Goal: Task Accomplishment & Management: Manage account settings

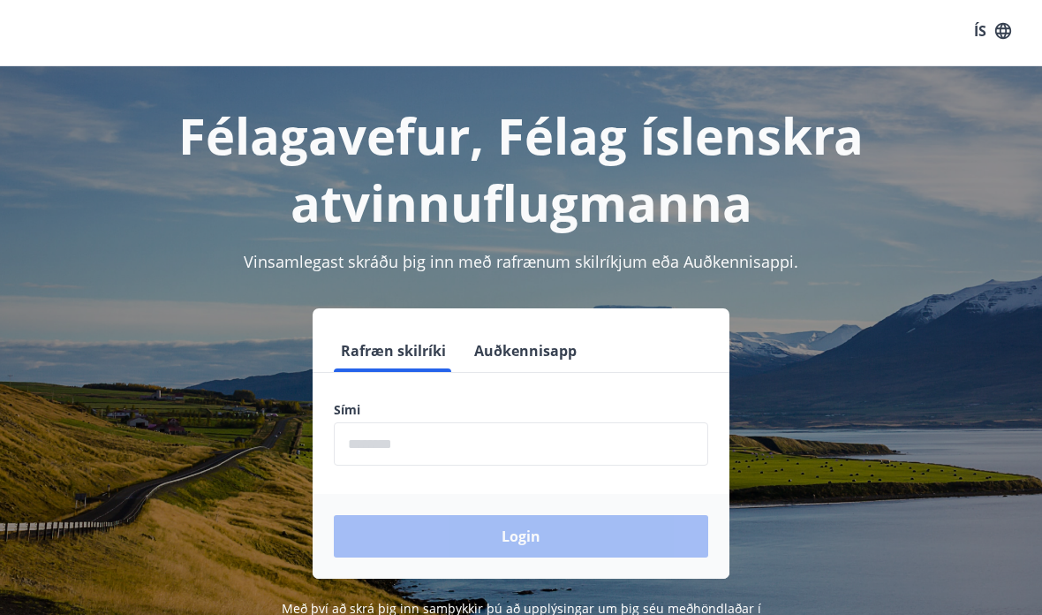
scroll to position [15, 0]
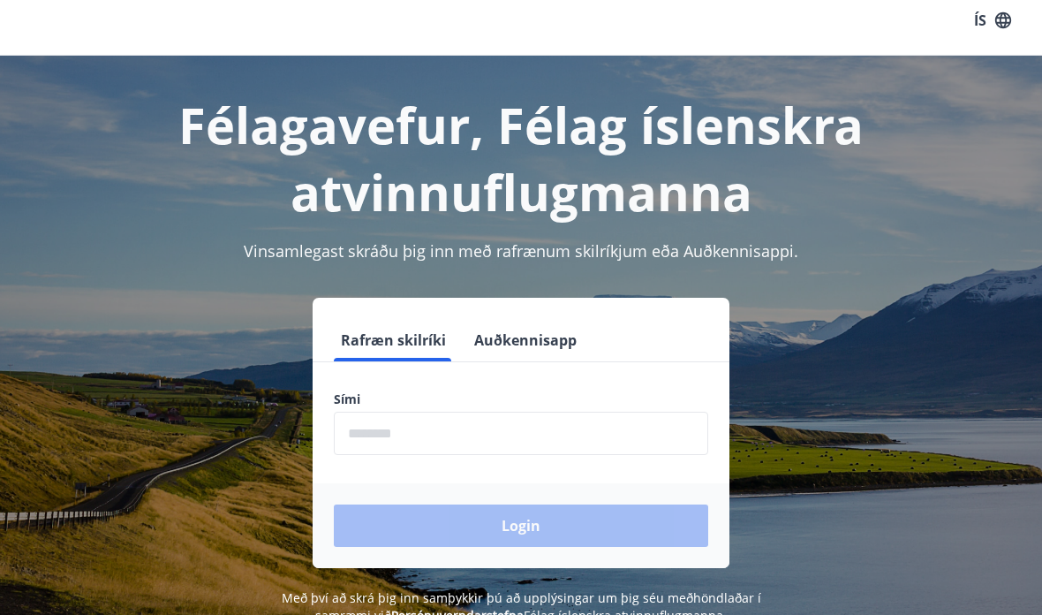
click at [566, 430] on input "phone" at bounding box center [521, 432] width 374 height 43
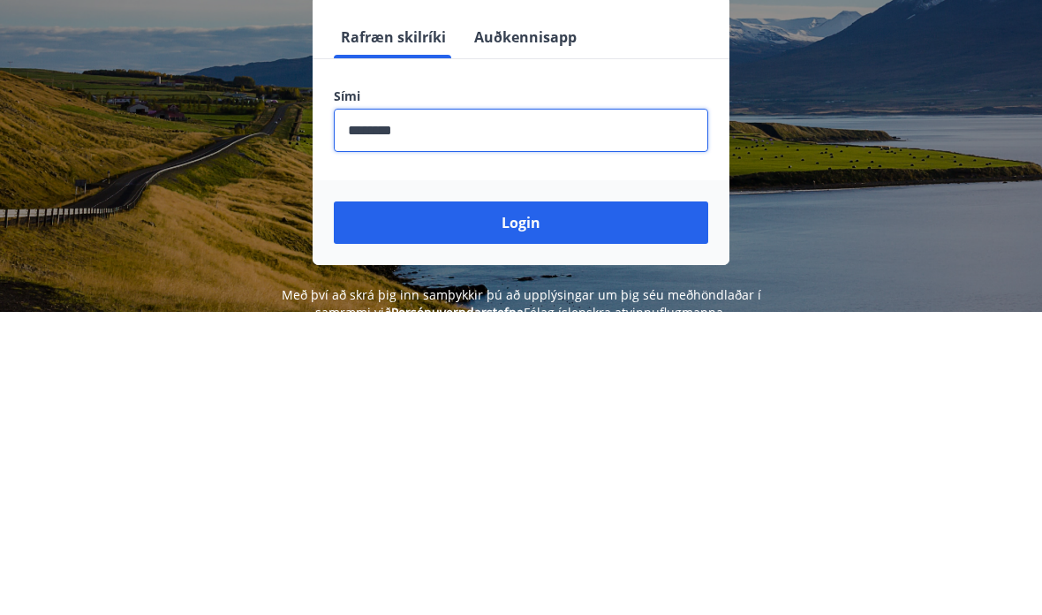
type input "********"
click at [571, 504] on button "Login" at bounding box center [521, 525] width 374 height 42
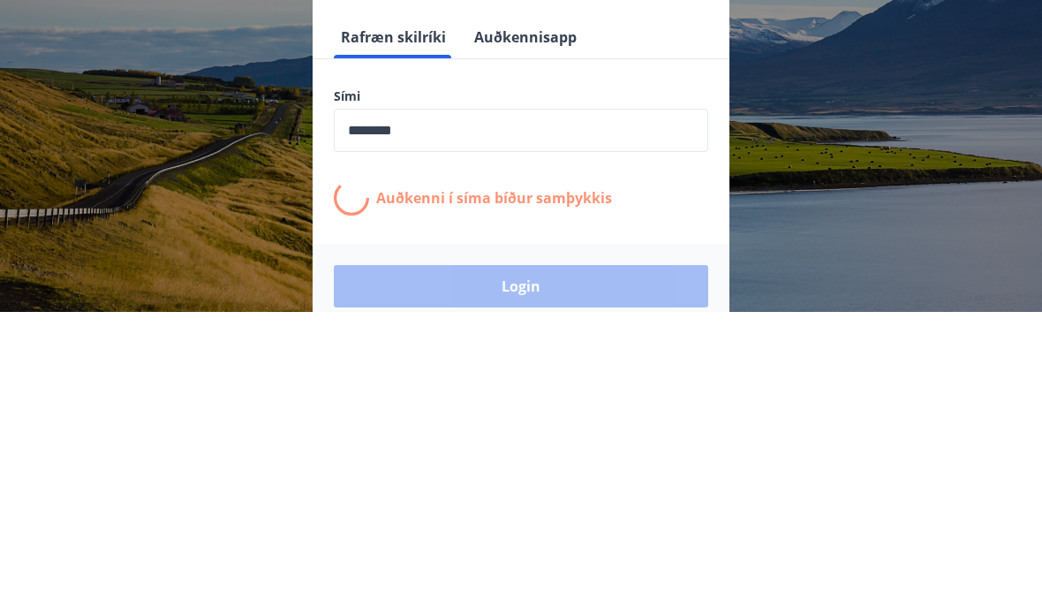
scroll to position [219, 0]
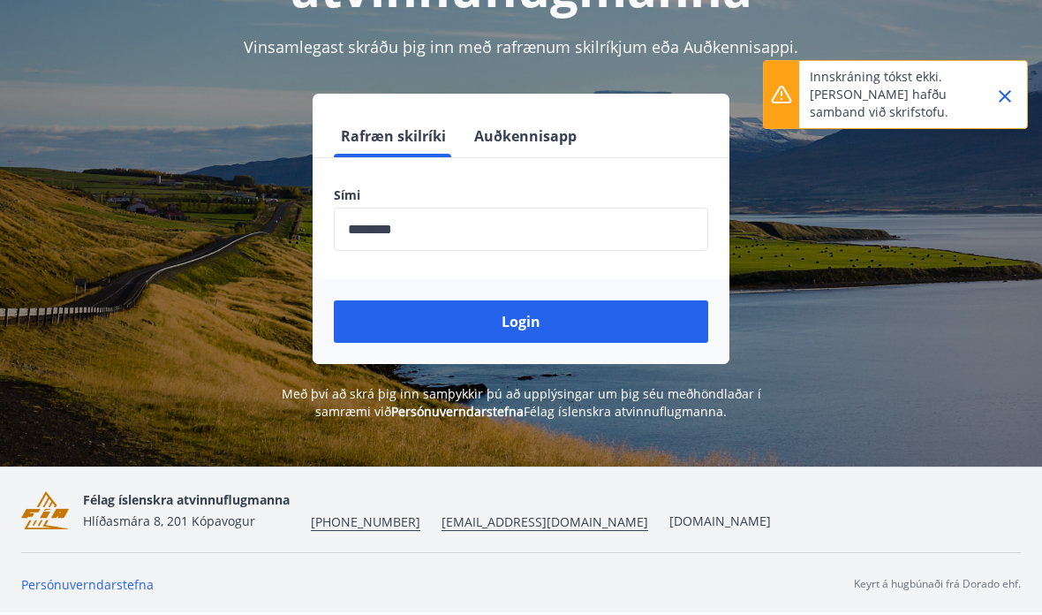
click at [630, 321] on button "Login" at bounding box center [521, 321] width 374 height 42
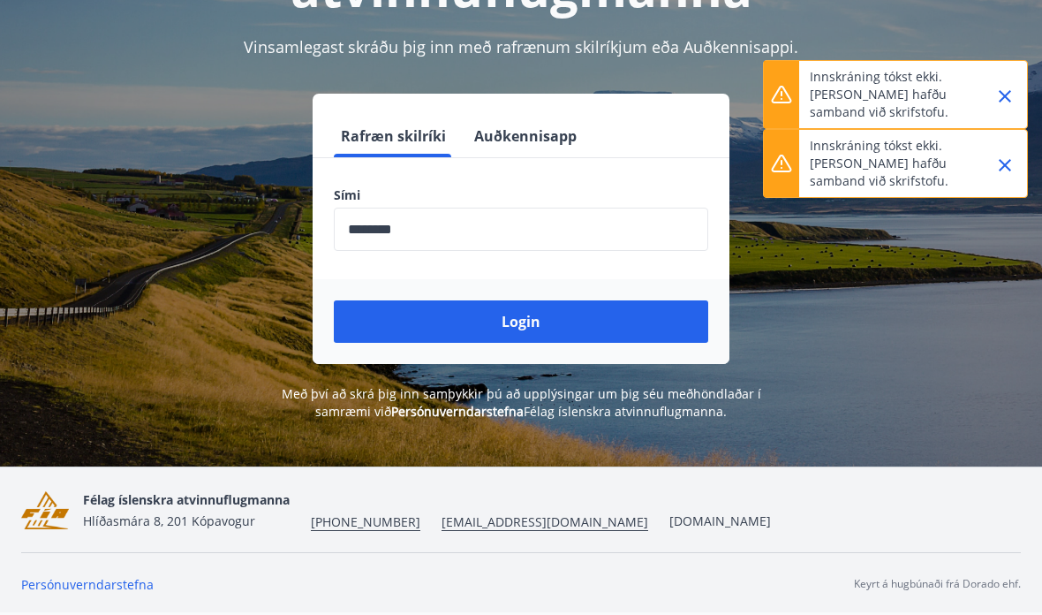
click at [532, 133] on button "Auðkennisapp" at bounding box center [525, 136] width 117 height 42
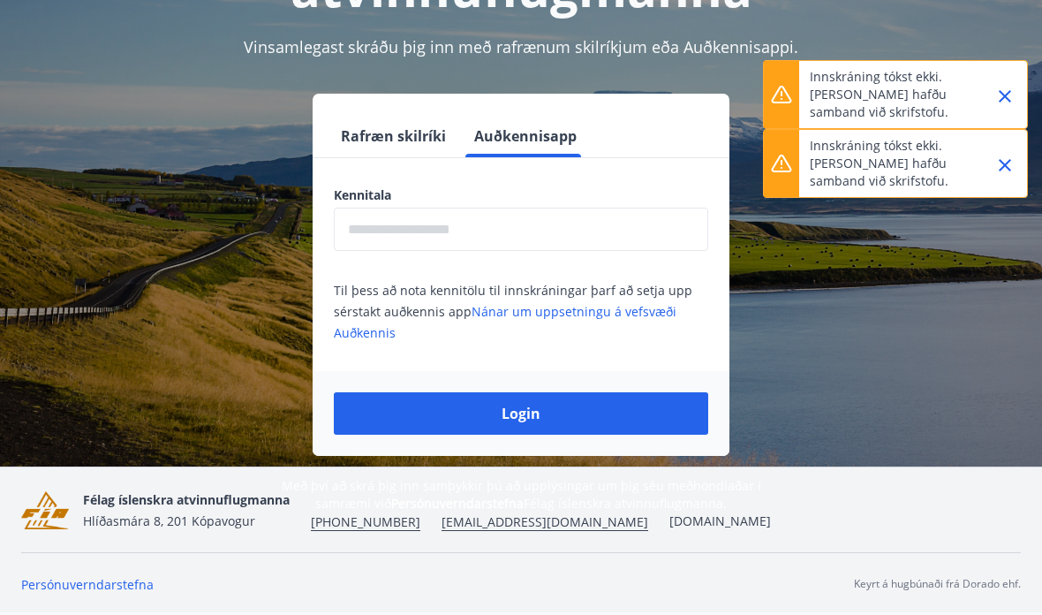
click at [571, 226] on input "text" at bounding box center [521, 229] width 374 height 43
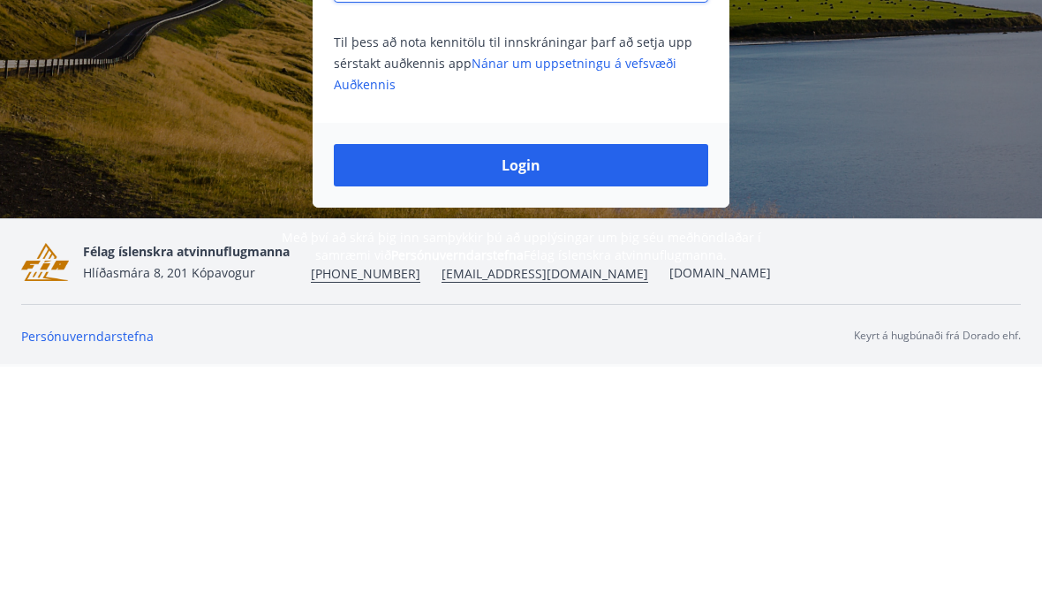
type input "**********"
click at [621, 392] on button "Login" at bounding box center [521, 413] width 374 height 42
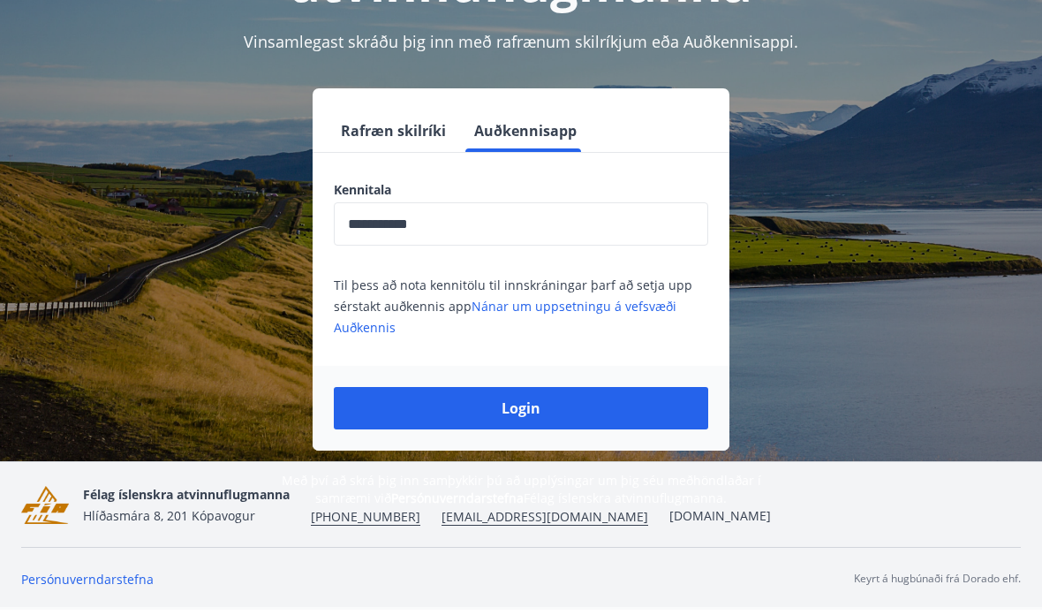
scroll to position [290, 0]
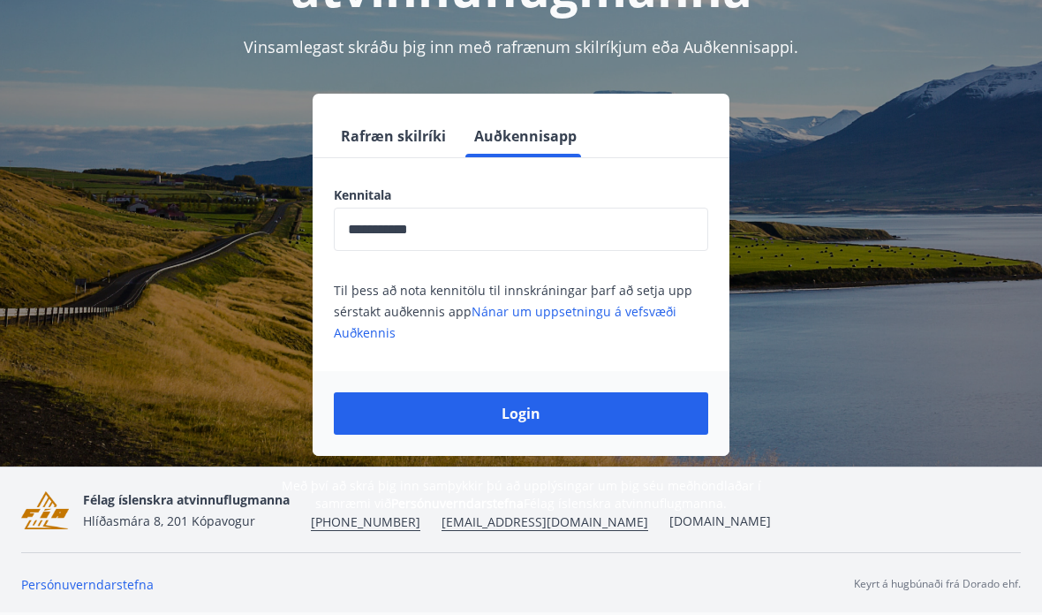
click at [390, 115] on button "Rafræn skilríki" at bounding box center [393, 136] width 119 height 42
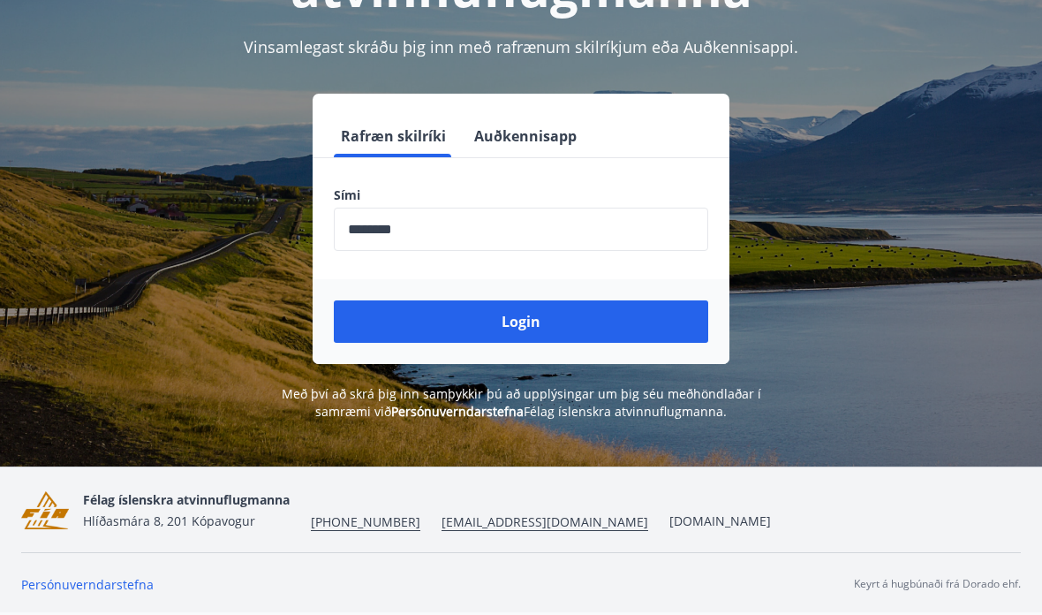
click at [608, 300] on button "Login" at bounding box center [521, 321] width 374 height 42
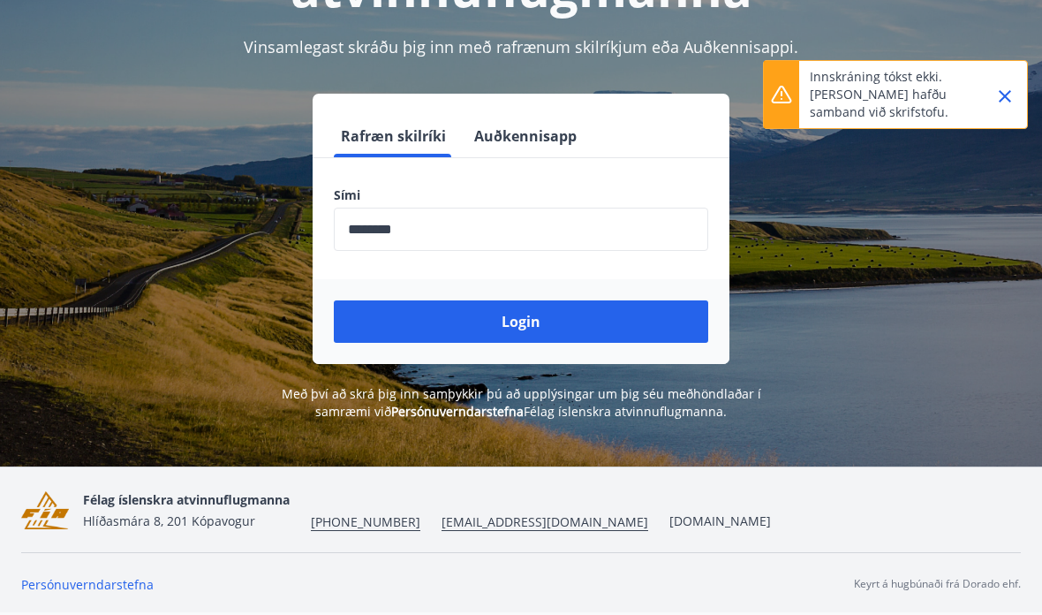
click at [1015, 93] on button "Close" at bounding box center [1005, 96] width 30 height 30
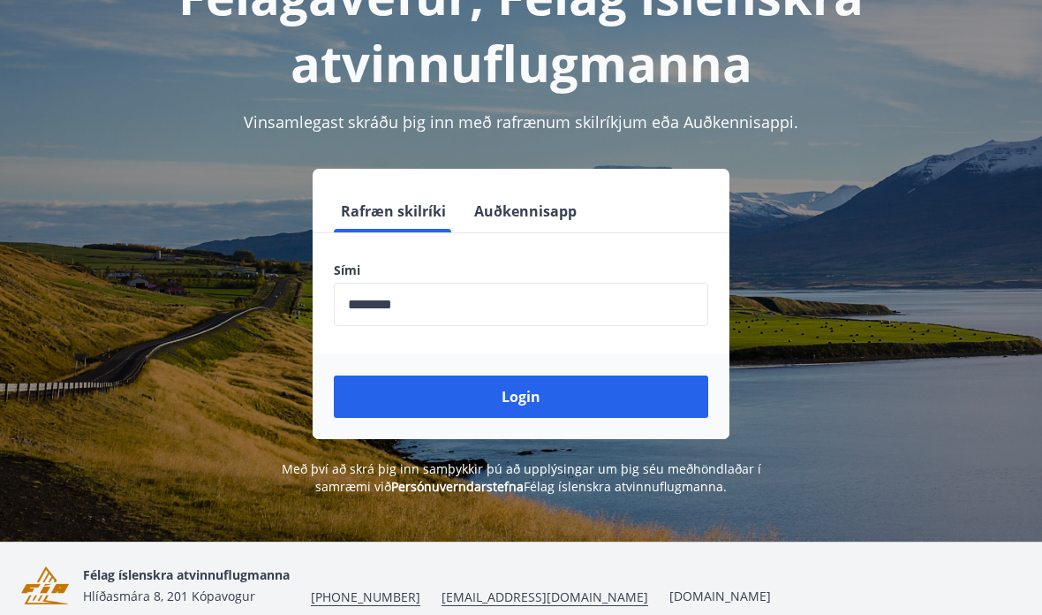
scroll to position [0, 0]
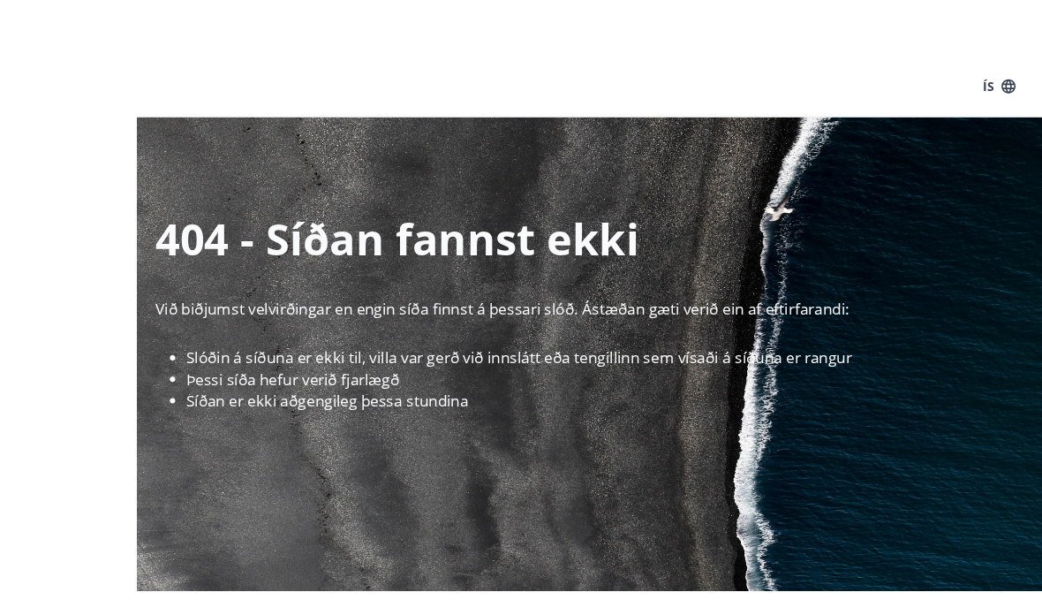
scroll to position [18, 0]
